Goal: Complete application form

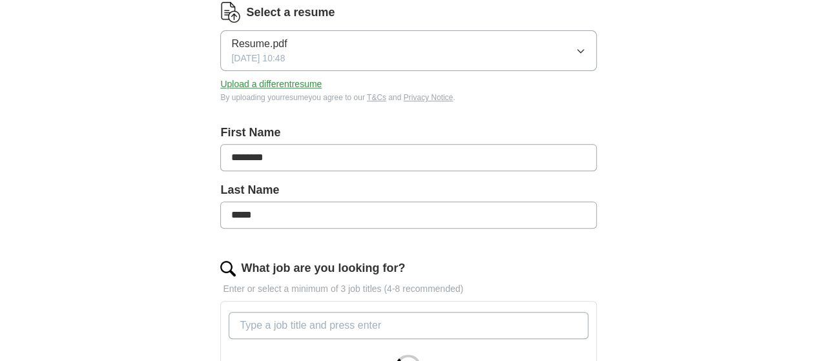
scroll to position [194, 0]
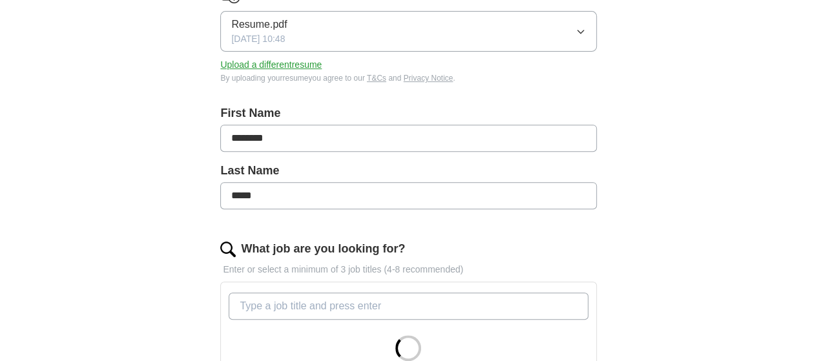
click at [293, 304] on input "What job are you looking for?" at bounding box center [408, 306] width 359 height 27
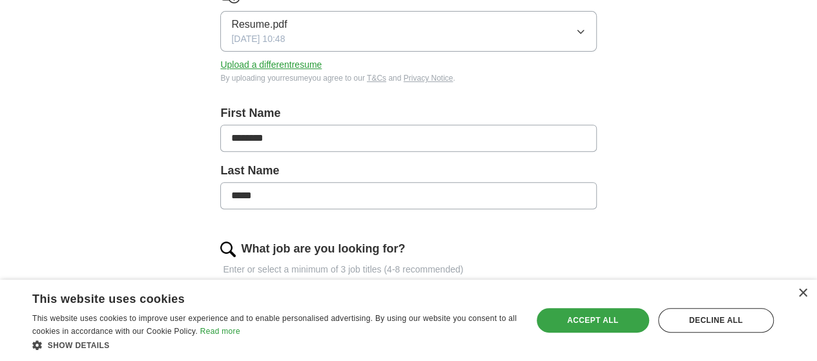
click at [599, 321] on div "Accept all" at bounding box center [593, 320] width 112 height 25
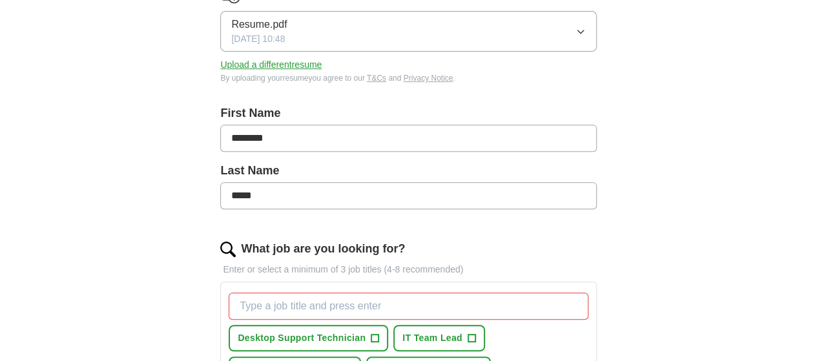
click at [364, 302] on input "What job are you looking for?" at bounding box center [408, 306] width 359 height 27
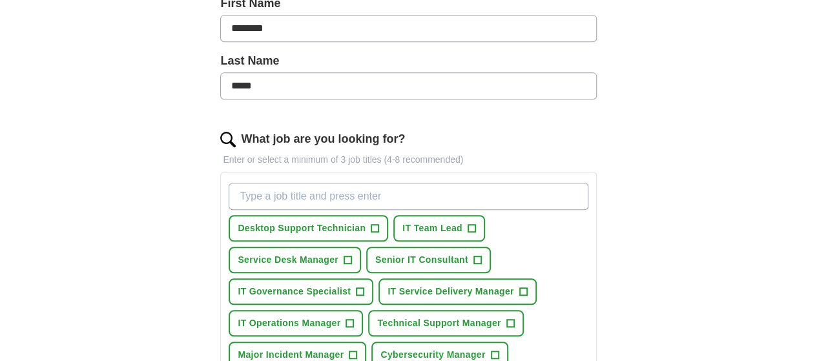
scroll to position [323, 0]
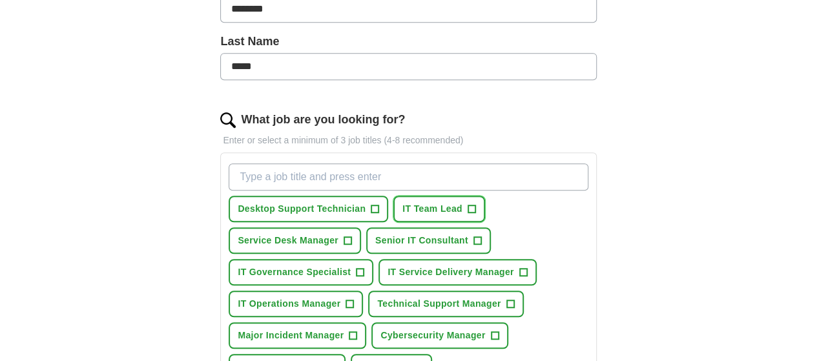
click at [463, 205] on span "IT Team Lead" at bounding box center [433, 209] width 60 height 14
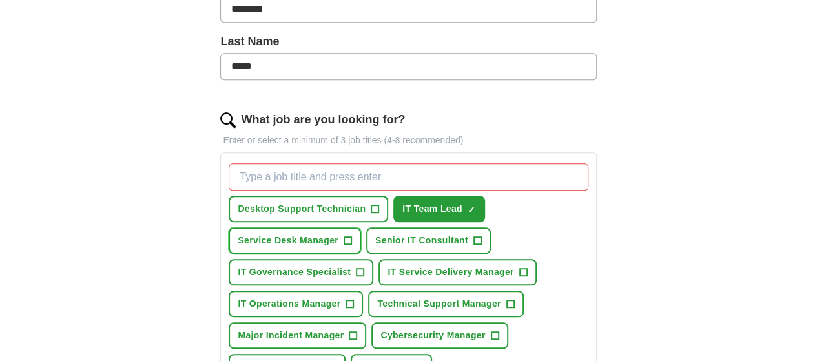
click at [339, 235] on span "Service Desk Manager" at bounding box center [288, 241] width 101 height 14
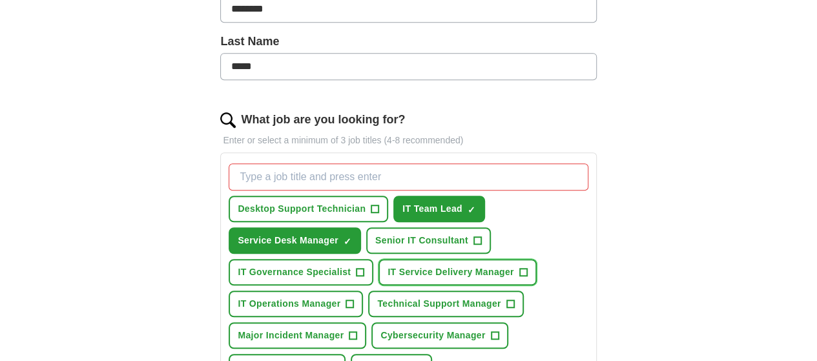
click at [388, 279] on span "IT Service Delivery Manager" at bounding box center [451, 273] width 126 height 14
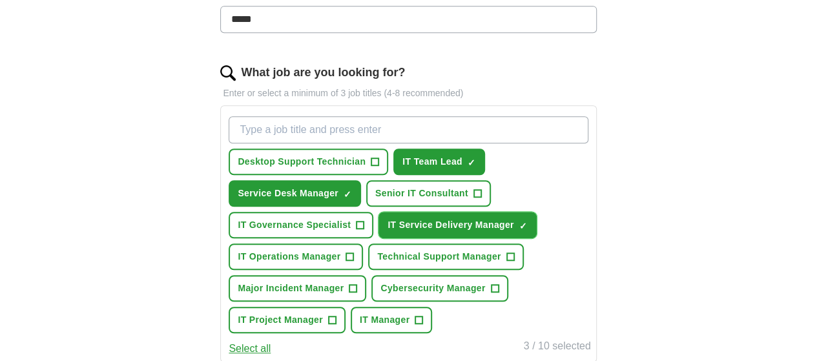
scroll to position [388, 0]
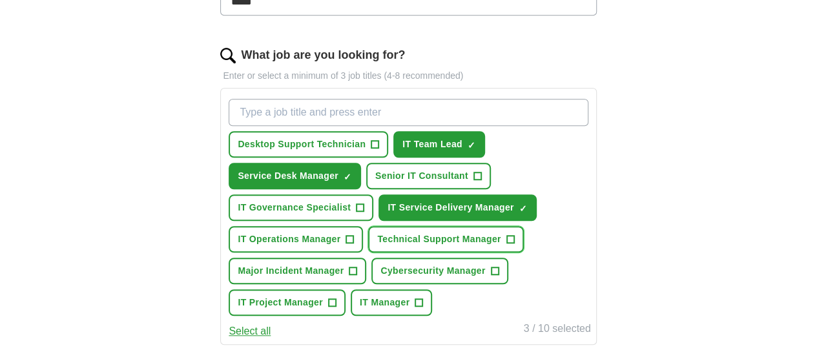
click at [377, 246] on span "Technical Support Manager" at bounding box center [438, 240] width 123 height 14
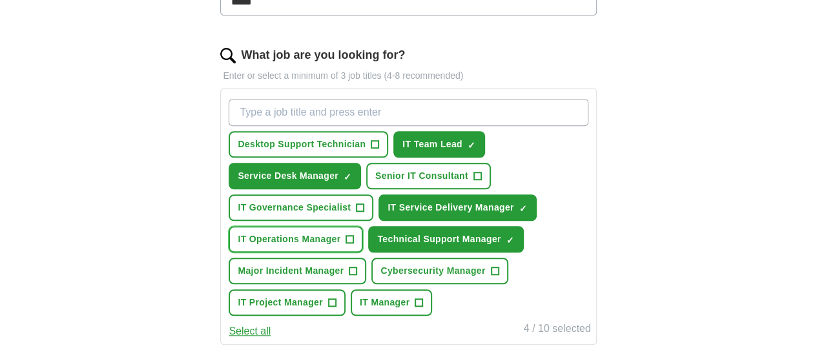
click at [341, 246] on span "IT Operations Manager" at bounding box center [289, 240] width 103 height 14
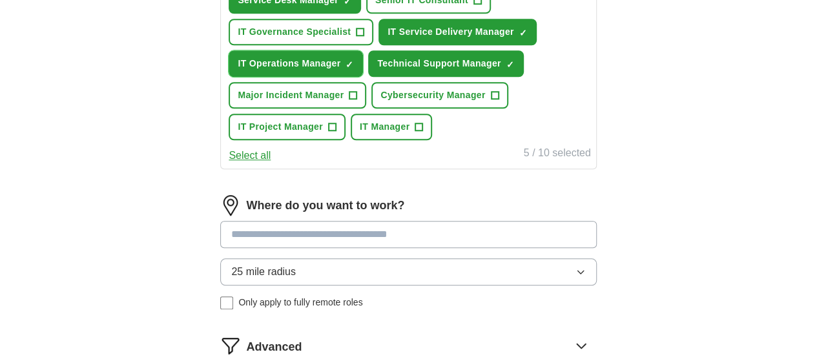
scroll to position [582, 0]
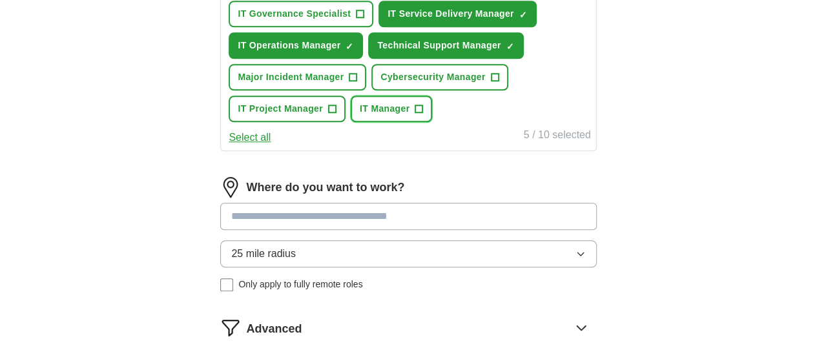
click at [410, 116] on span "IT Manager" at bounding box center [385, 109] width 50 height 14
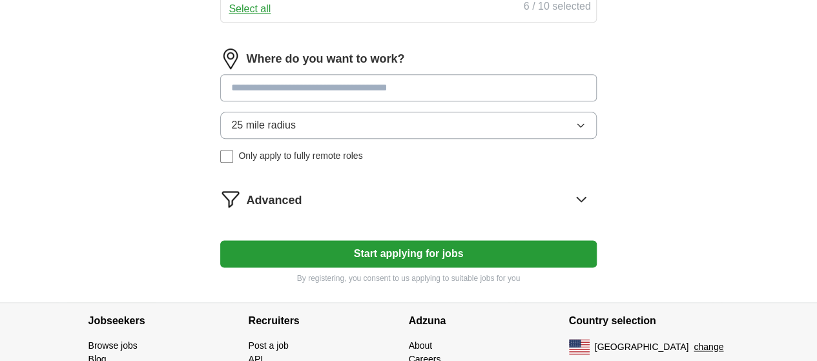
scroll to position [711, 0]
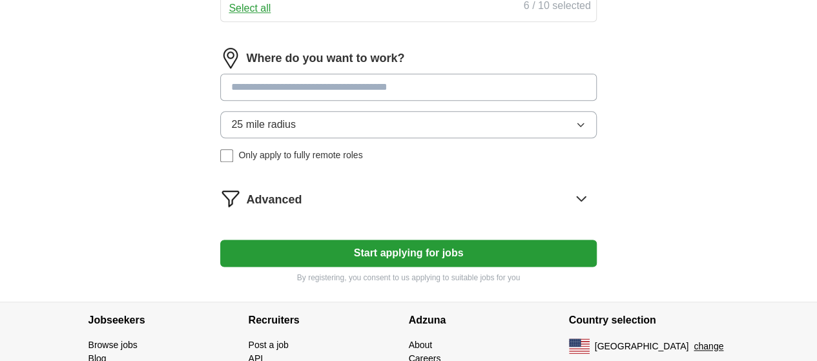
click at [305, 101] on input at bounding box center [408, 87] width 376 height 27
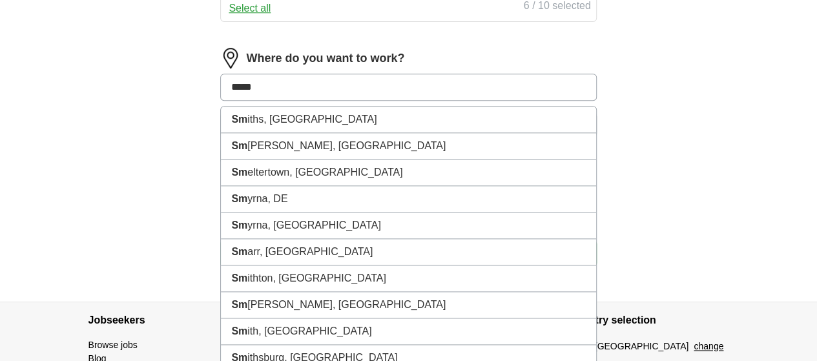
type input "******"
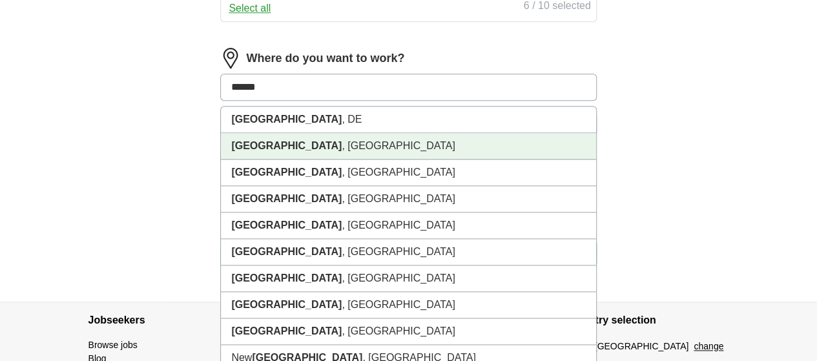
click at [292, 151] on strong "[GEOGRAPHIC_DATA]" at bounding box center [286, 145] width 110 height 11
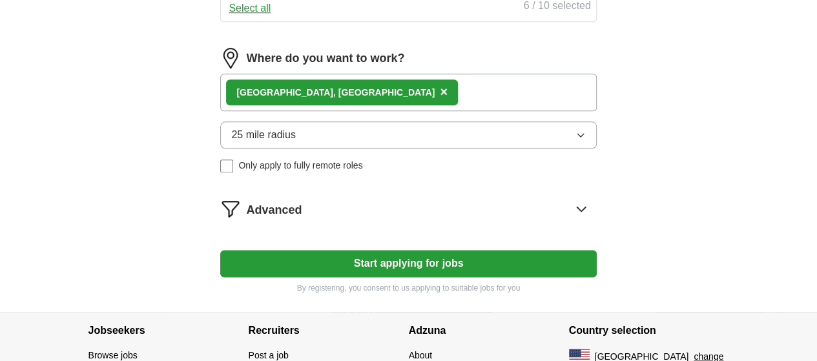
click at [364, 277] on button "Start applying for jobs" at bounding box center [408, 263] width 376 height 27
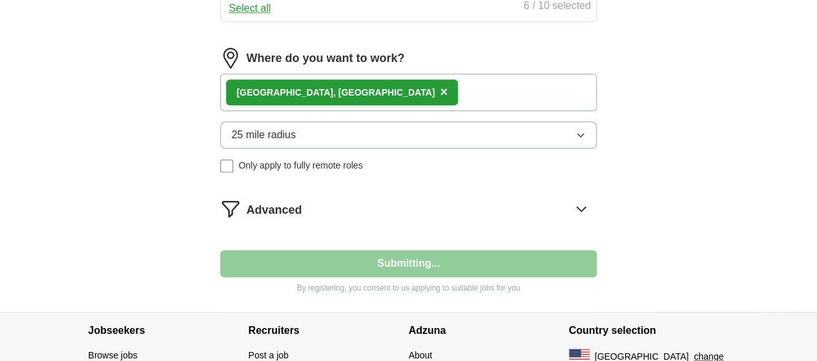
select select "**"
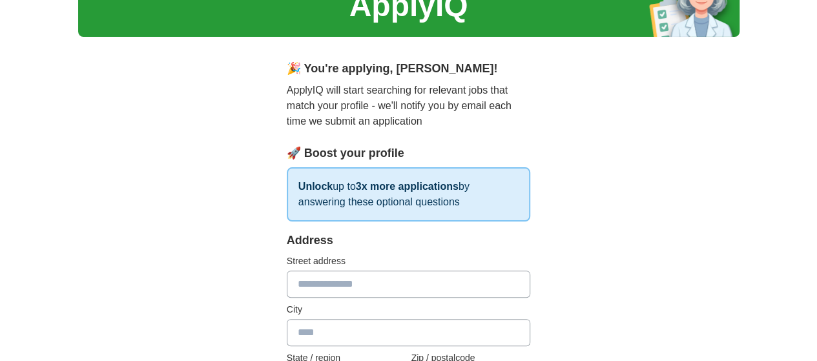
scroll to position [129, 0]
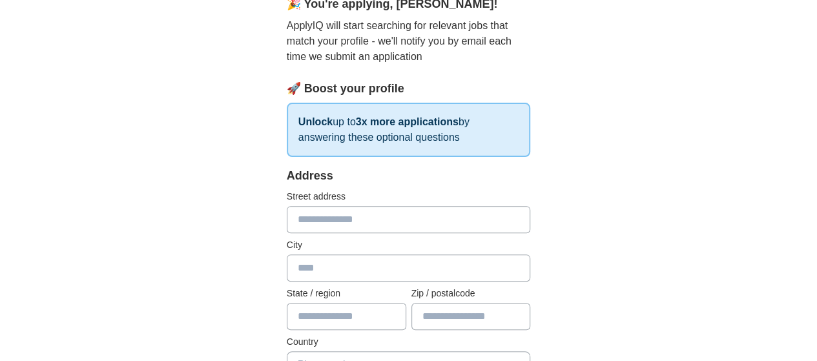
click at [306, 222] on input "text" at bounding box center [409, 219] width 244 height 27
type input "**********"
type input "**"
type input "*****"
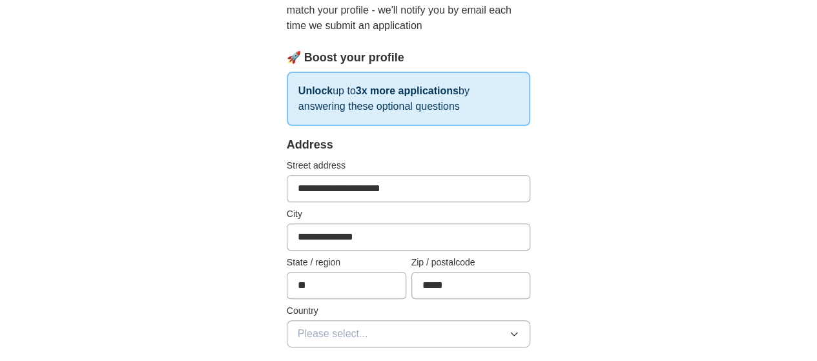
scroll to position [258, 0]
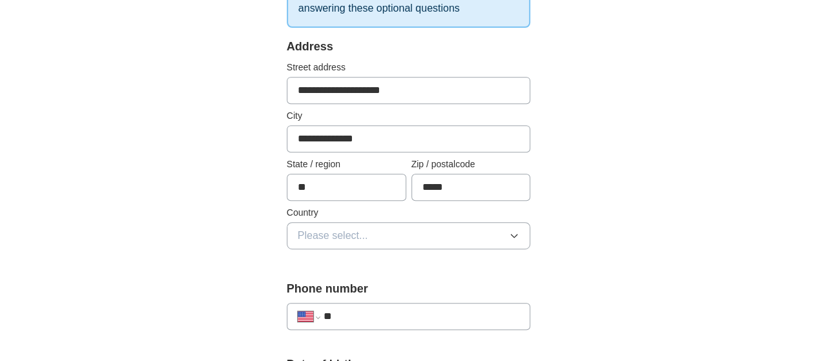
click at [298, 238] on span "Please select..." at bounding box center [333, 236] width 70 height 16
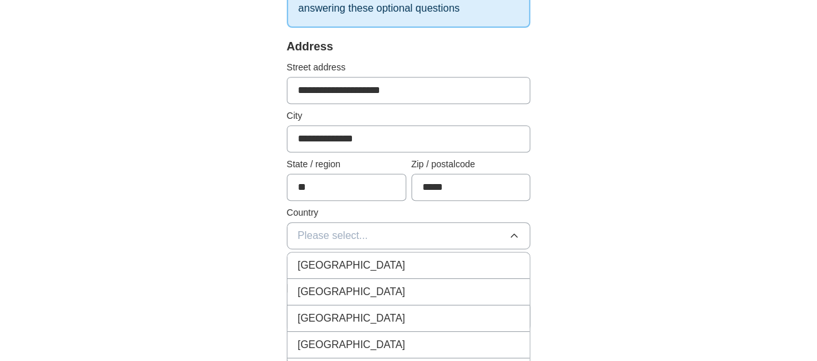
click at [316, 295] on span "[GEOGRAPHIC_DATA]" at bounding box center [352, 292] width 108 height 16
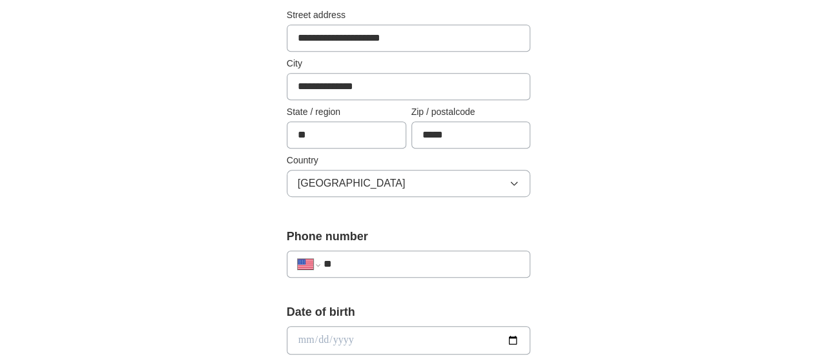
scroll to position [388, 0]
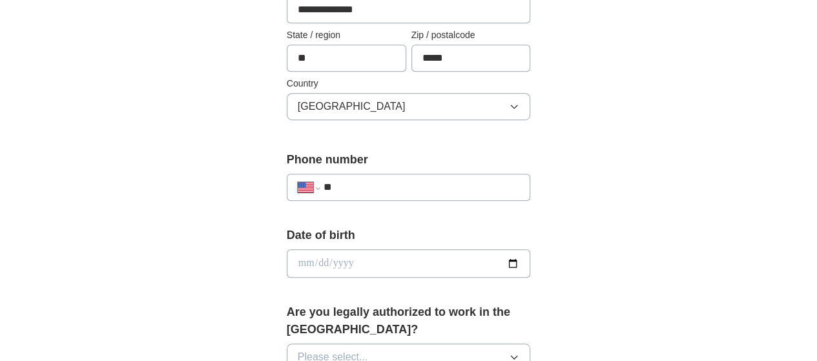
click at [354, 188] on input "**" at bounding box center [422, 188] width 196 height 16
type input "**********"
click at [345, 258] on input "date" at bounding box center [409, 263] width 244 height 28
type input "**********"
click at [140, 267] on div "**********" at bounding box center [409, 248] width 662 height 1192
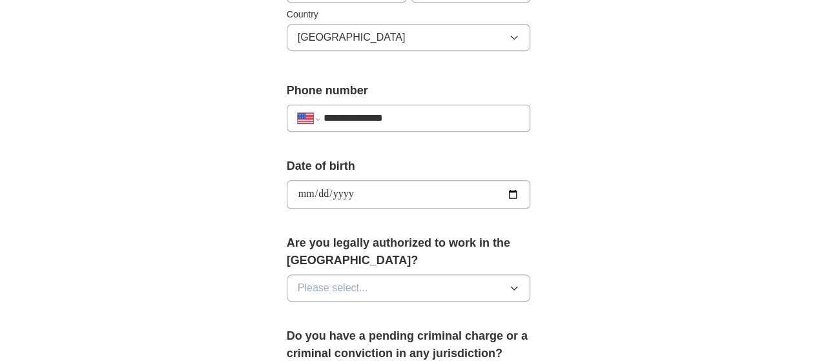
scroll to position [517, 0]
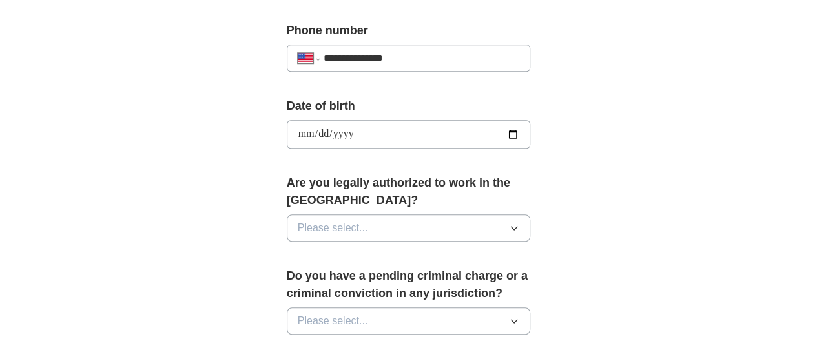
click at [330, 220] on span "Please select..." at bounding box center [333, 228] width 70 height 16
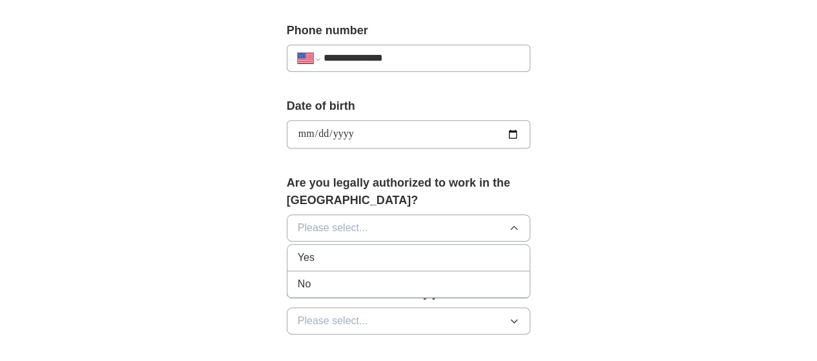
click at [312, 250] on div "Yes" at bounding box center [409, 258] width 222 height 16
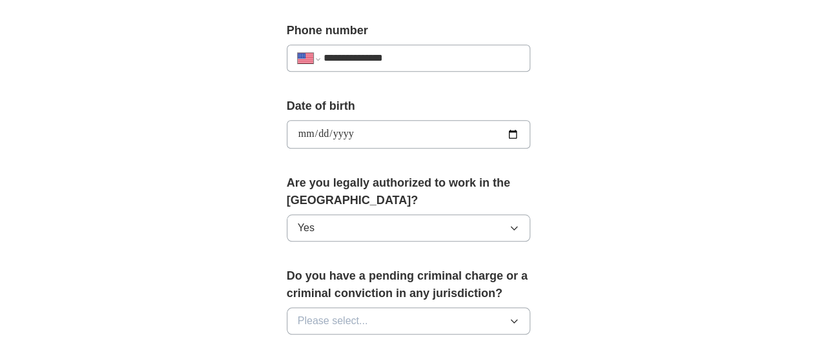
click at [386, 308] on button "Please select..." at bounding box center [409, 321] width 244 height 27
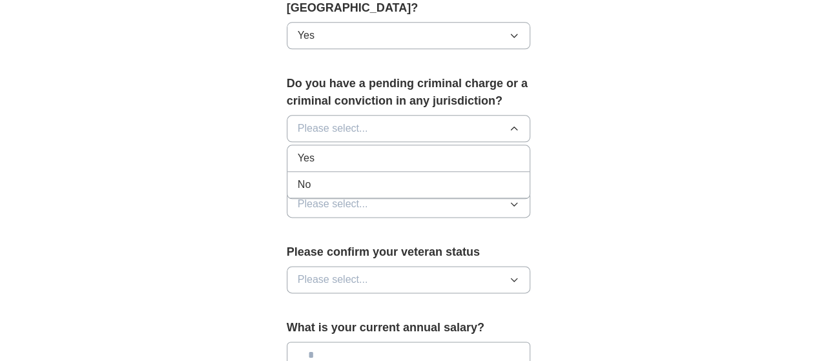
scroll to position [711, 0]
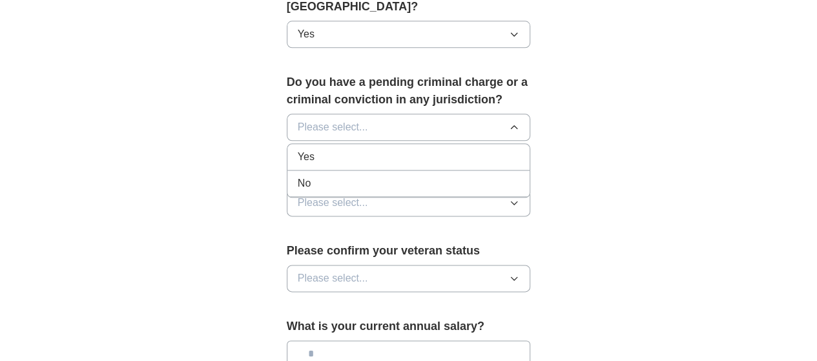
click at [298, 176] on div "No" at bounding box center [409, 184] width 222 height 16
click at [340, 265] on button "Please select..." at bounding box center [409, 278] width 244 height 27
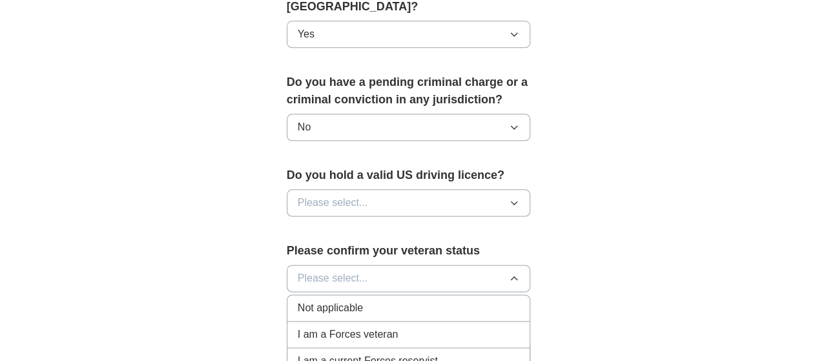
click at [345, 327] on span "I am a Forces veteran" at bounding box center [348, 335] width 101 height 16
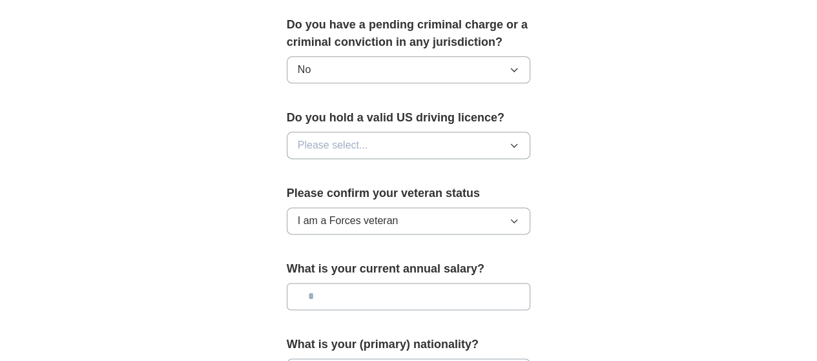
scroll to position [840, 0]
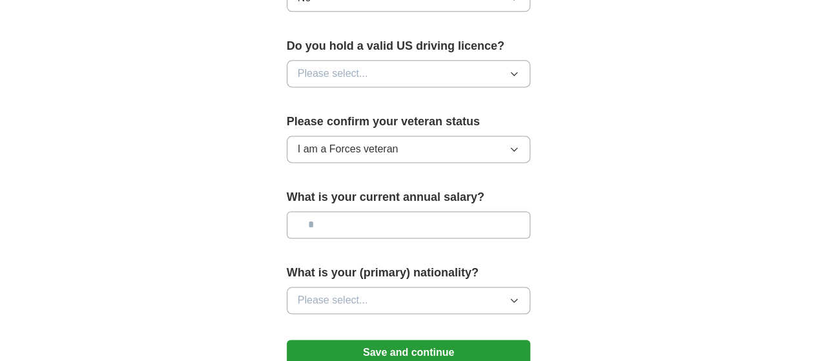
click at [319, 211] on input "text" at bounding box center [409, 224] width 244 height 27
type input "********"
click at [337, 287] on button "Please select..." at bounding box center [409, 300] width 244 height 27
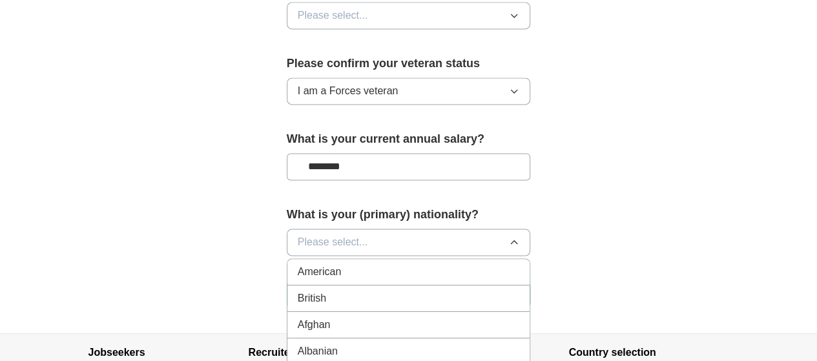
scroll to position [969, 0]
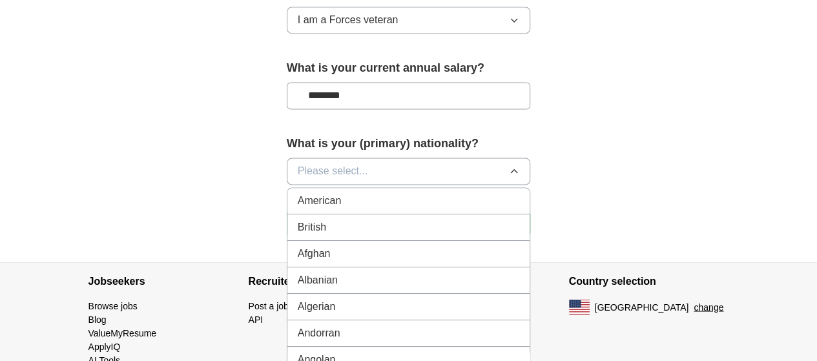
click at [384, 193] on div "American" at bounding box center [409, 201] width 222 height 16
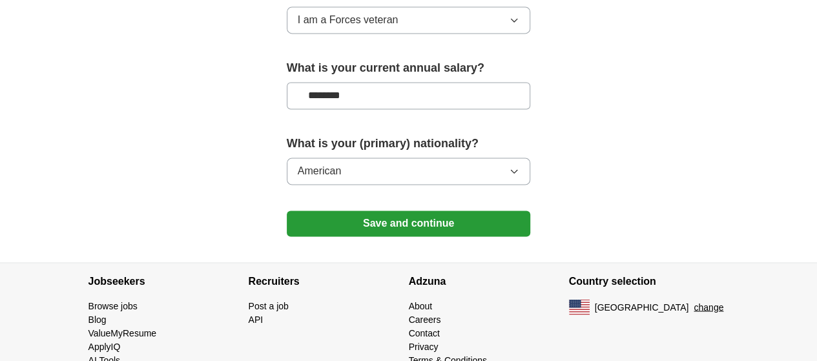
click at [339, 211] on button "Save and continue" at bounding box center [409, 224] width 244 height 26
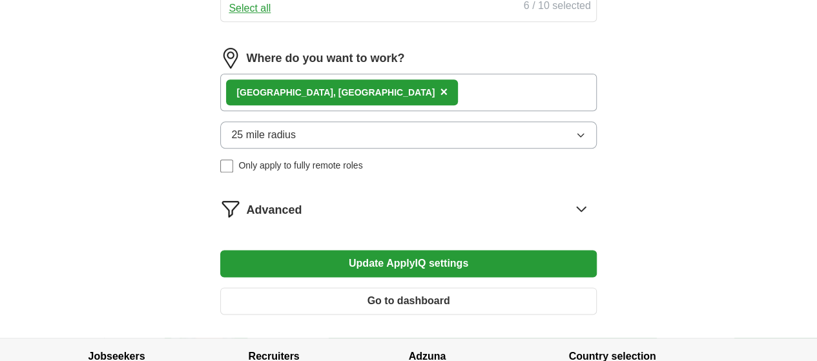
scroll to position [775, 0]
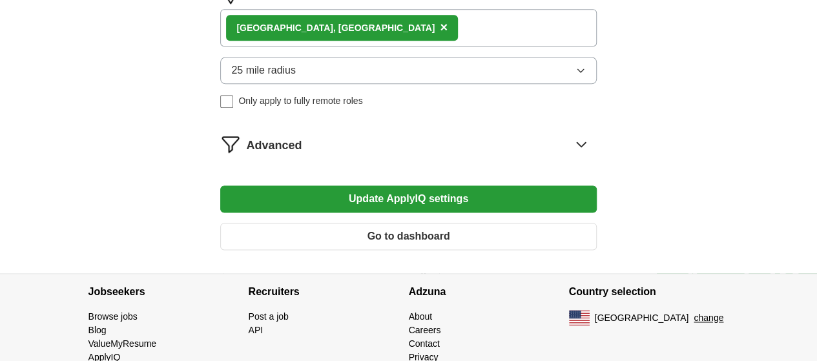
click at [410, 213] on button "Update ApplyIQ settings" at bounding box center [408, 198] width 376 height 27
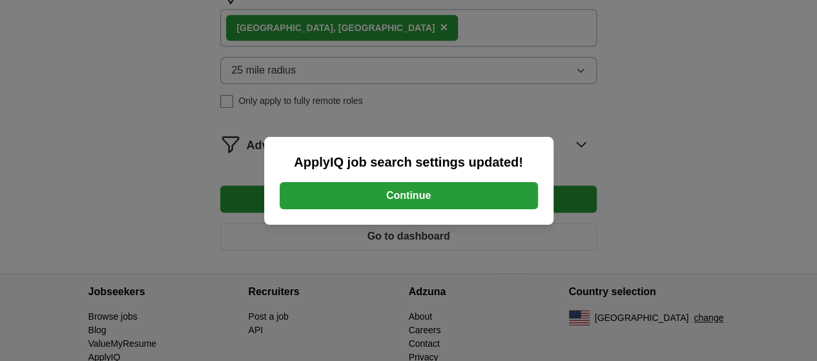
click at [417, 199] on button "Continue" at bounding box center [409, 195] width 258 height 27
